Goal: Obtain resource: Obtain resource

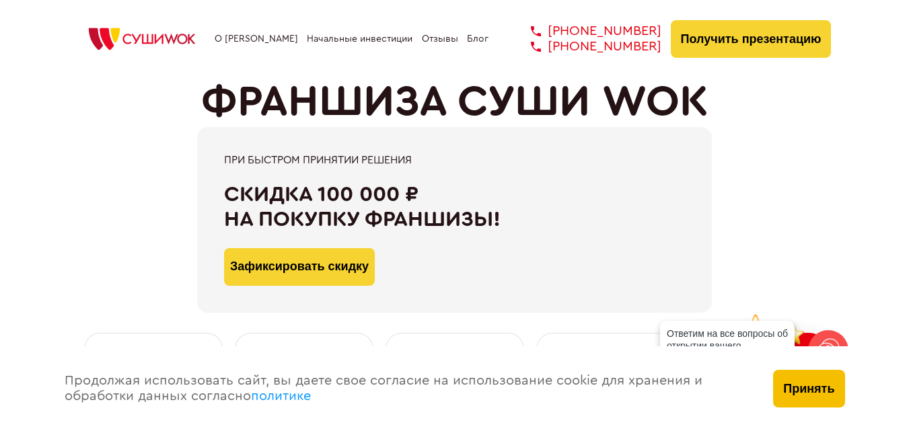
click at [810, 385] on button "Принять" at bounding box center [808, 389] width 71 height 38
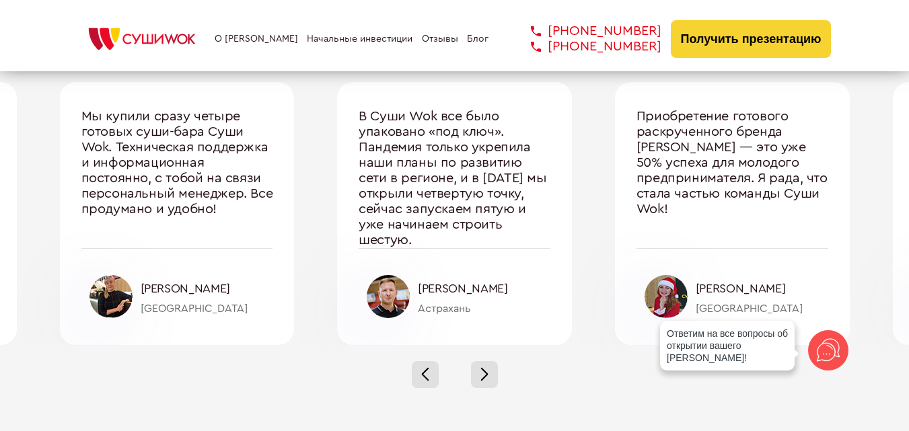
scroll to position [4509, 0]
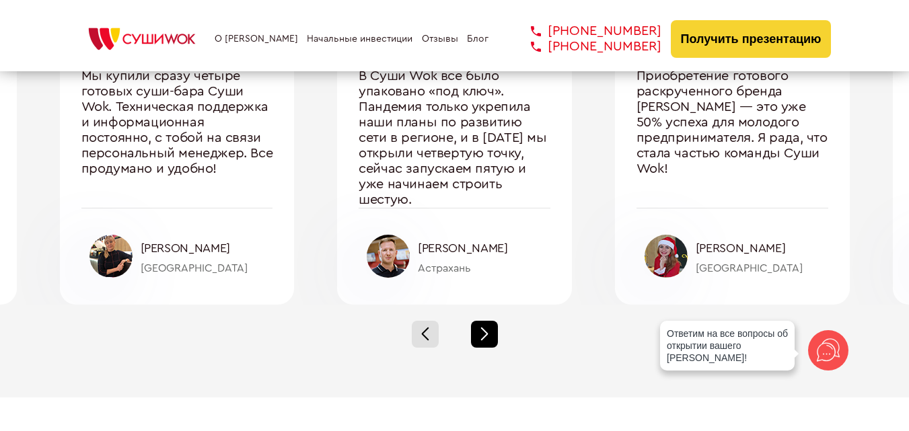
click at [486, 336] on span at bounding box center [484, 337] width 7 height 7
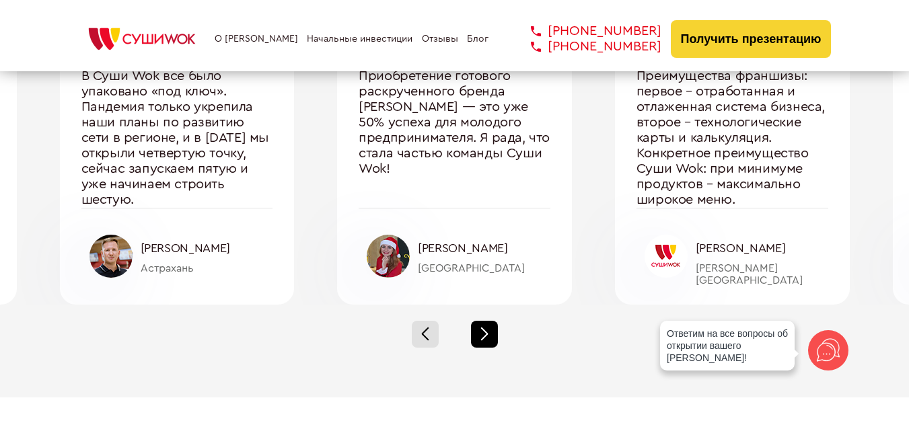
click at [486, 336] on span at bounding box center [484, 337] width 7 height 7
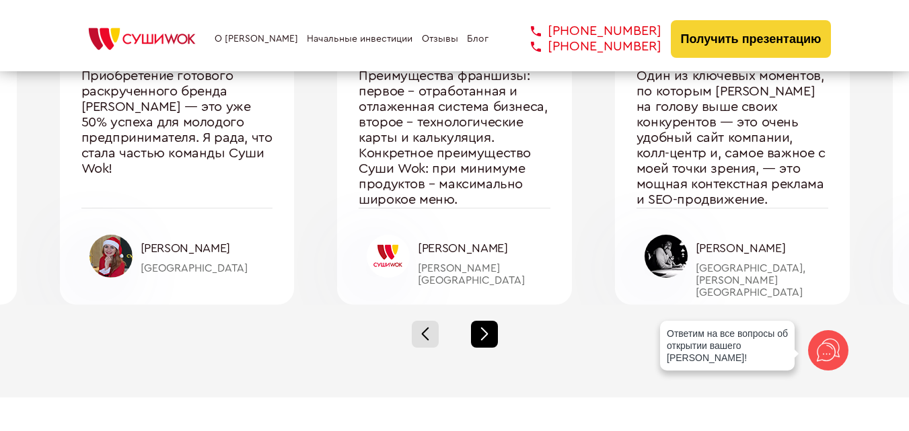
click at [486, 336] on span at bounding box center [484, 337] width 7 height 7
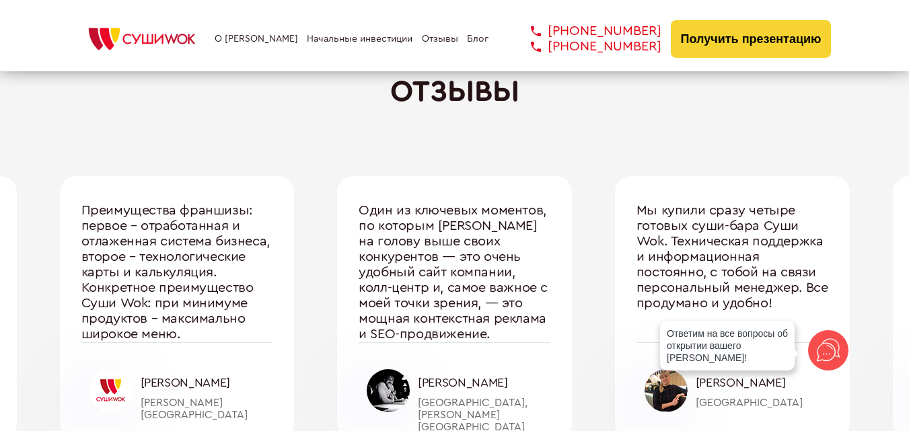
scroll to position [4442, 0]
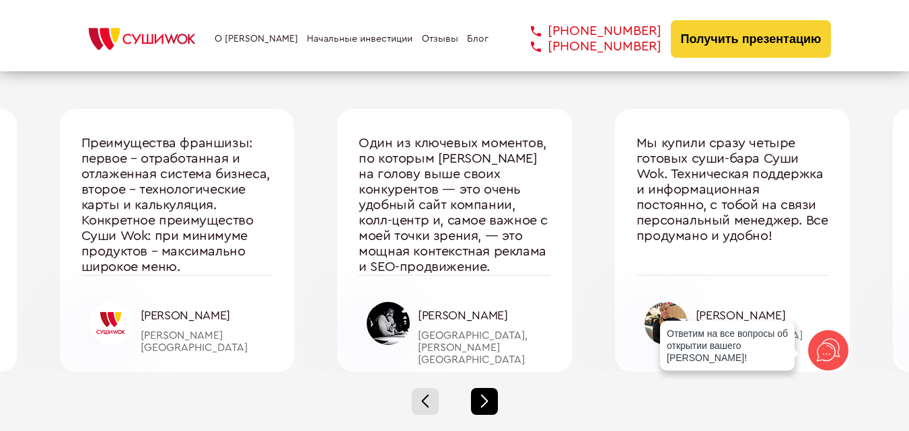
click at [477, 396] on div at bounding box center [484, 401] width 27 height 27
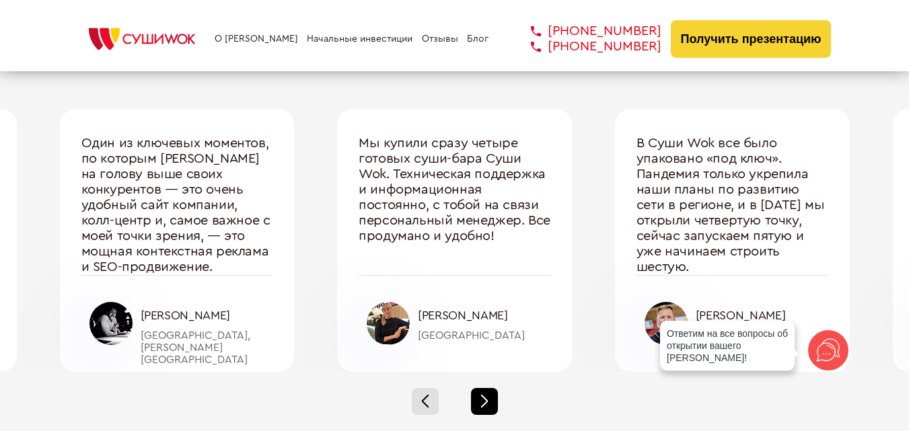
click at [486, 402] on div at bounding box center [484, 401] width 27 height 27
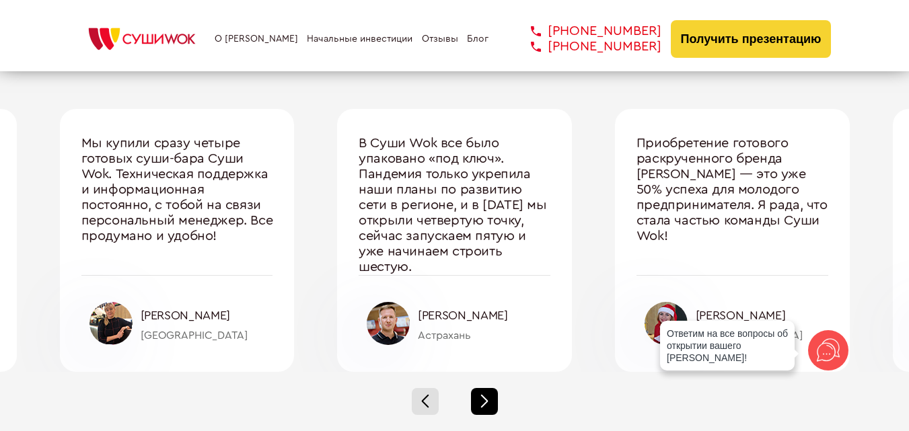
click at [487, 402] on span at bounding box center [484, 404] width 7 height 7
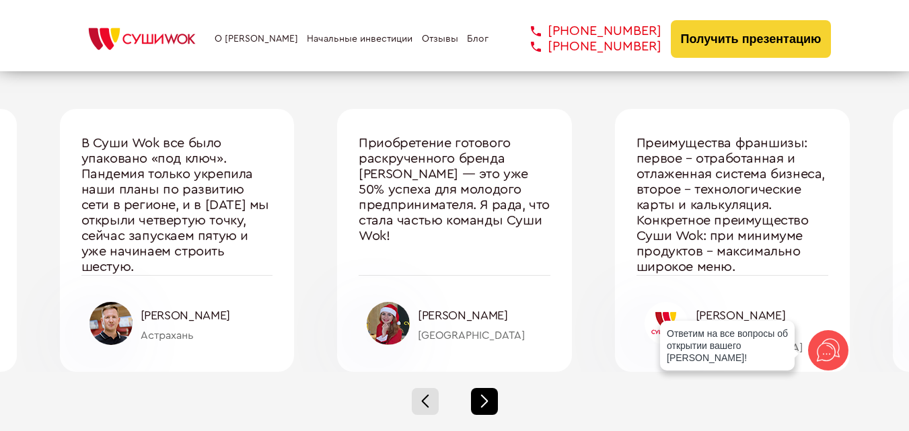
click at [489, 404] on div at bounding box center [484, 401] width 27 height 27
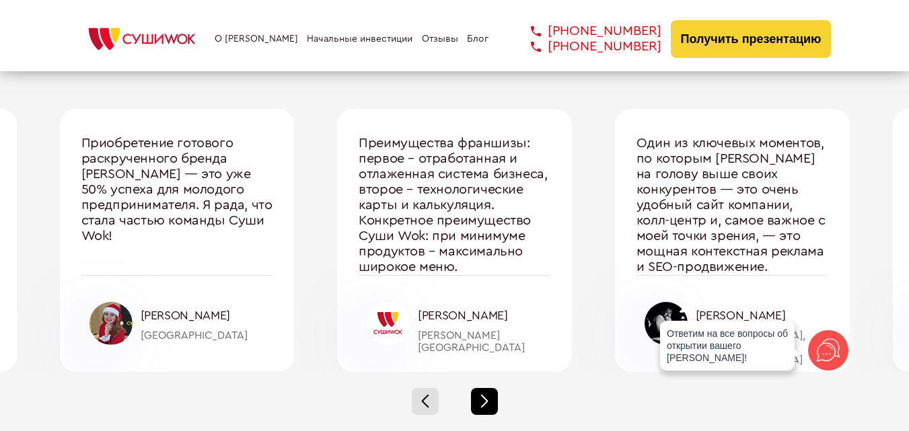
click at [489, 404] on div at bounding box center [484, 401] width 27 height 27
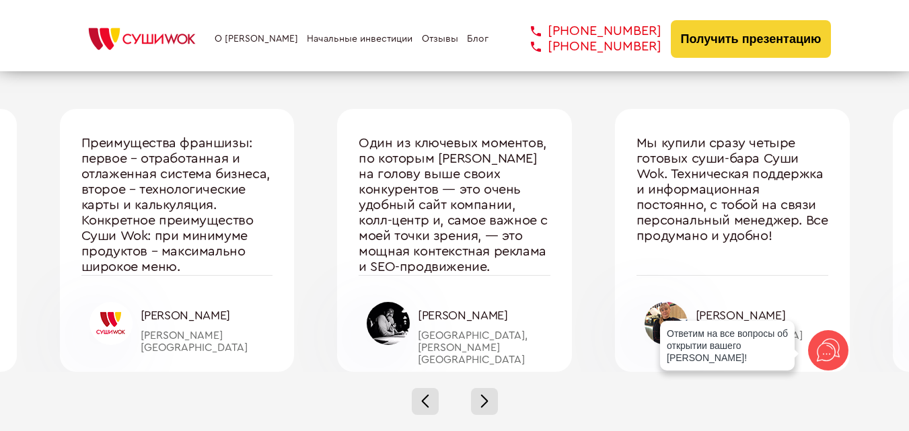
click at [393, 317] on div at bounding box center [388, 323] width 43 height 43
click at [487, 402] on span at bounding box center [484, 404] width 7 height 7
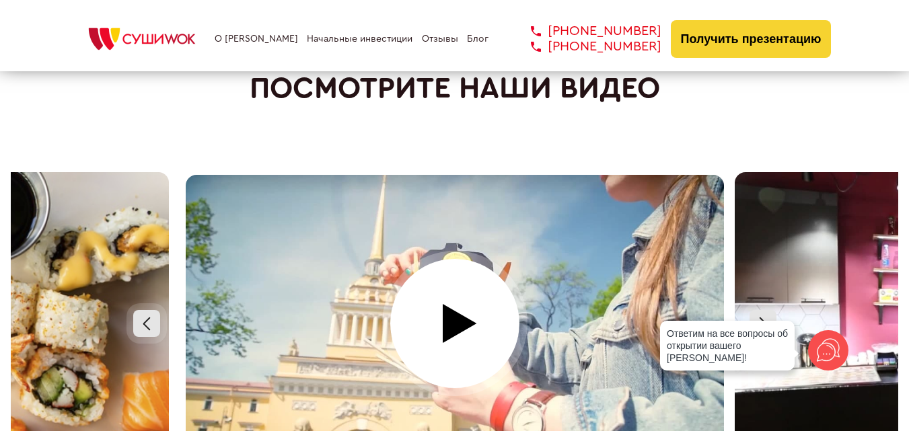
scroll to position [5990, 0]
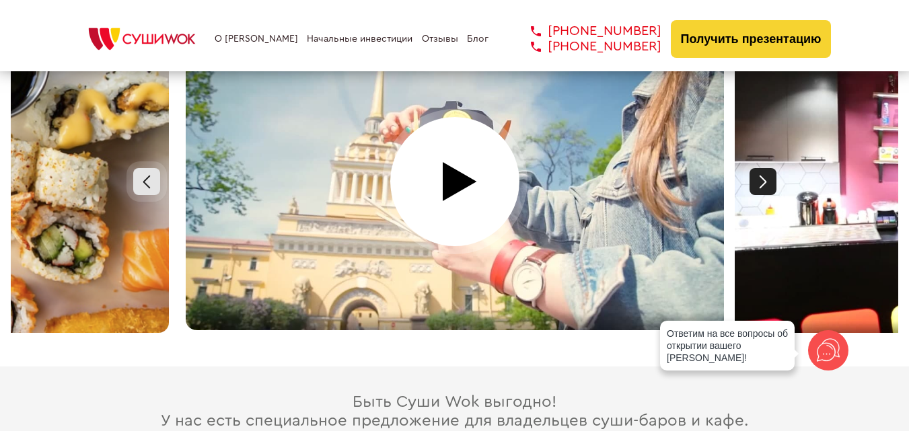
click at [752, 180] on div at bounding box center [763, 181] width 27 height 27
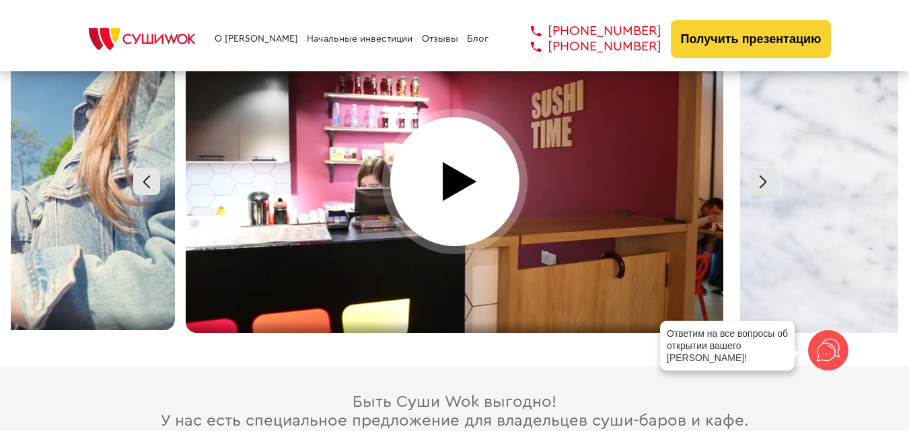
click at [441, 174] on div at bounding box center [454, 181] width 549 height 303
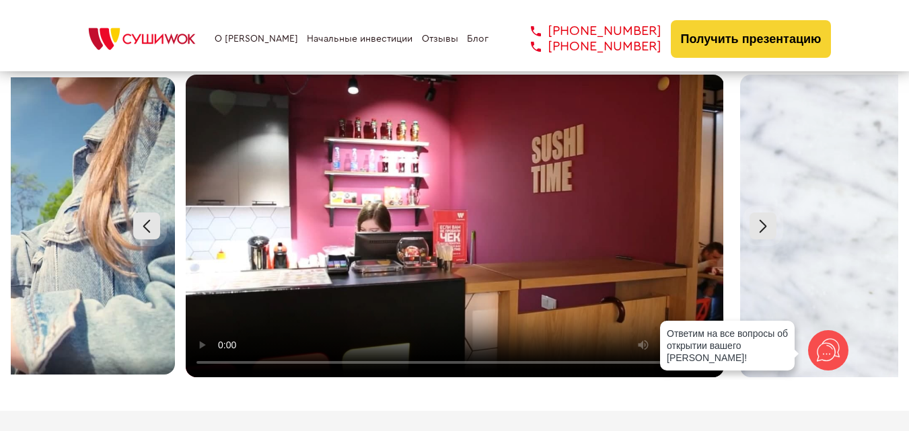
scroll to position [5922, 0]
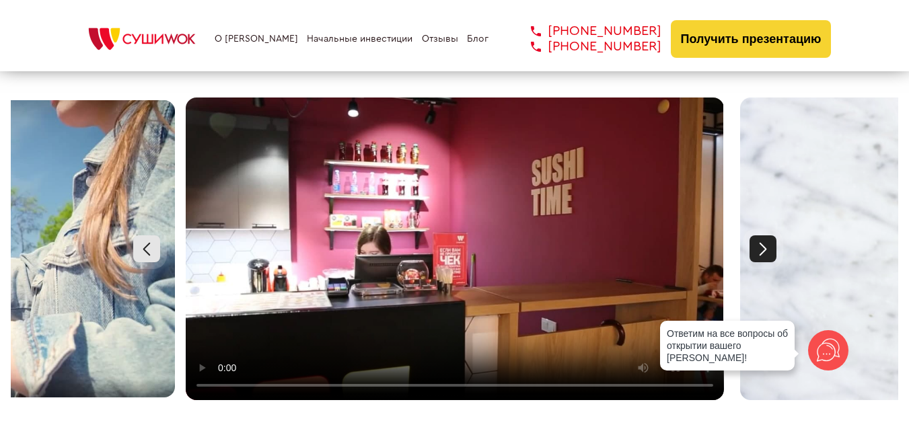
click at [756, 238] on div at bounding box center [763, 249] width 27 height 27
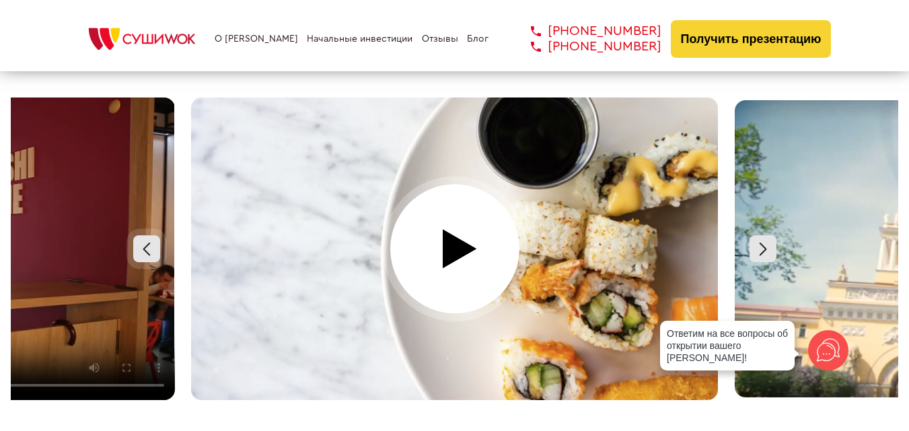
click at [445, 227] on div at bounding box center [454, 249] width 549 height 303
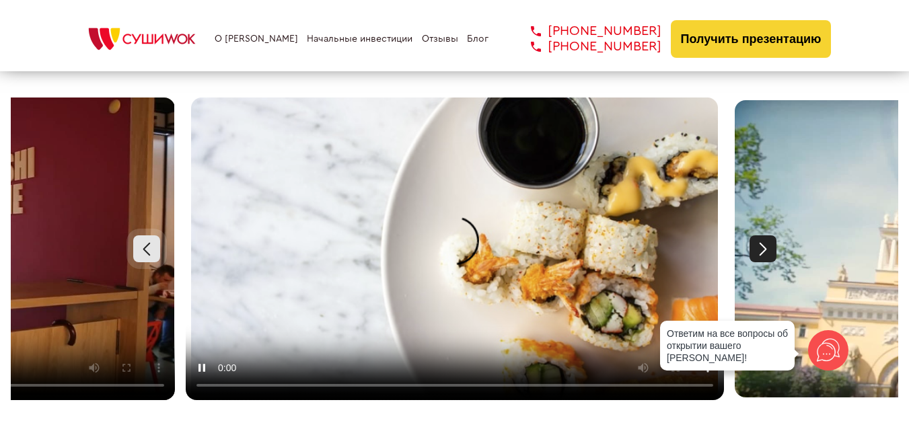
click at [757, 236] on div at bounding box center [763, 249] width 27 height 27
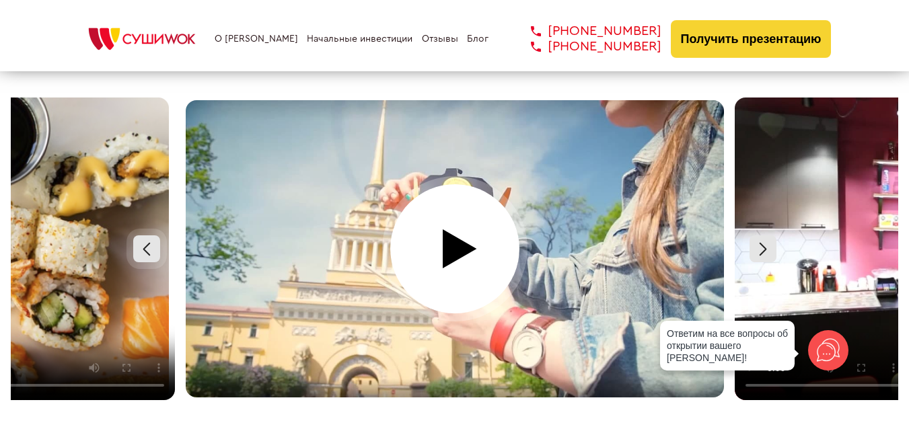
click at [503, 243] on div at bounding box center [454, 249] width 549 height 303
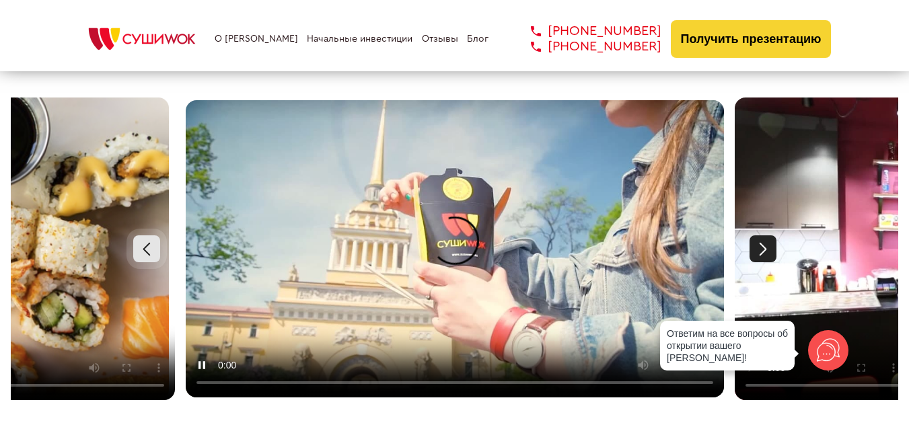
click at [776, 239] on div at bounding box center [763, 249] width 27 height 27
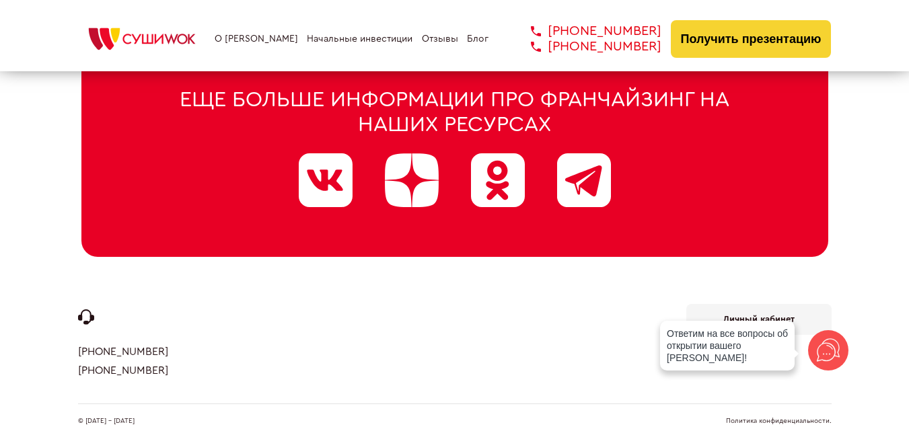
scroll to position [6874, 0]
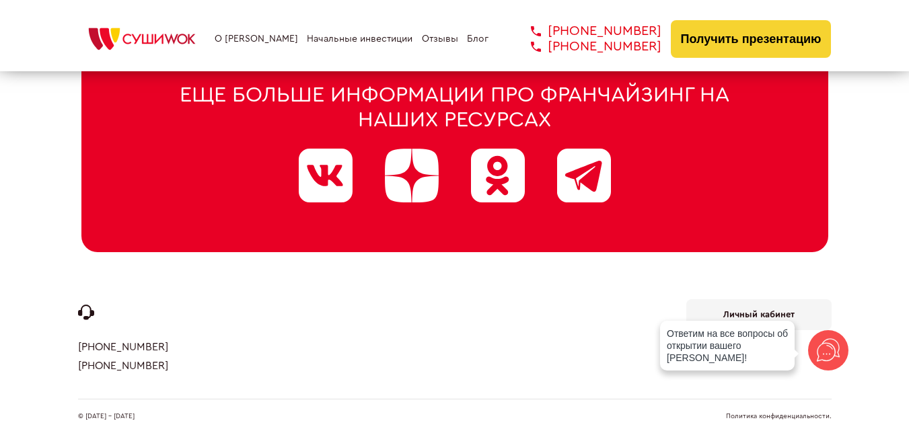
click at [271, 42] on link "О [PERSON_NAME]" at bounding box center [256, 39] width 83 height 11
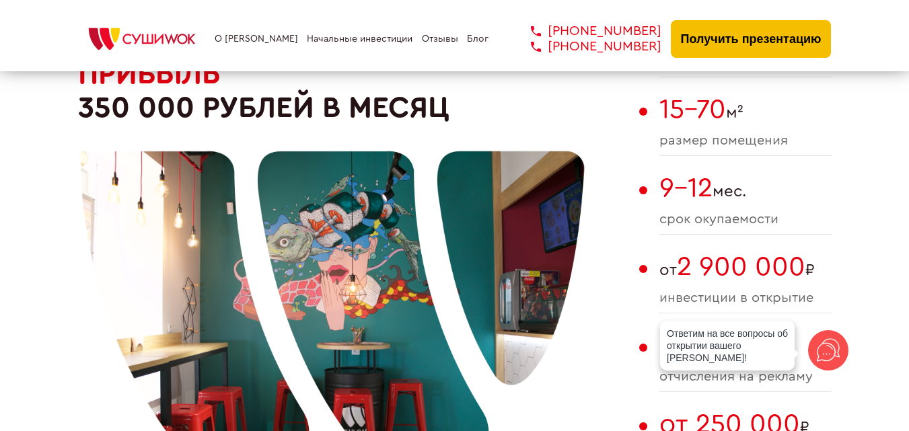
click at [706, 52] on button "Получить презентацию" at bounding box center [751, 39] width 161 height 38
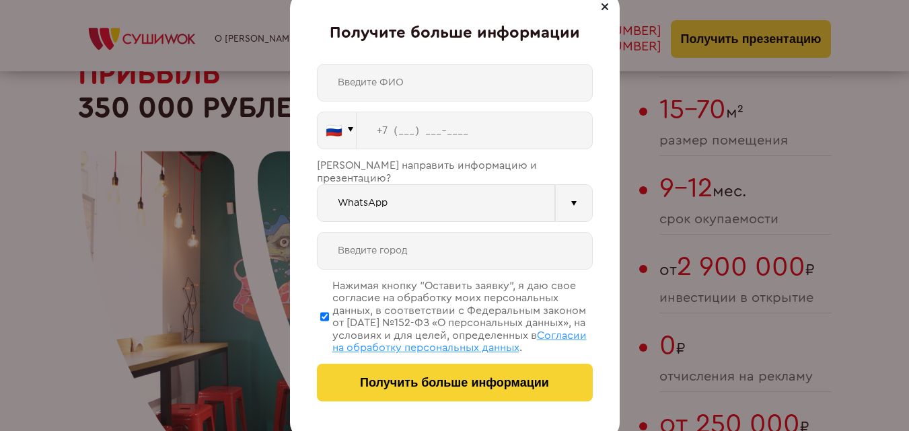
click at [604, 2] on div at bounding box center [605, 7] width 16 height 16
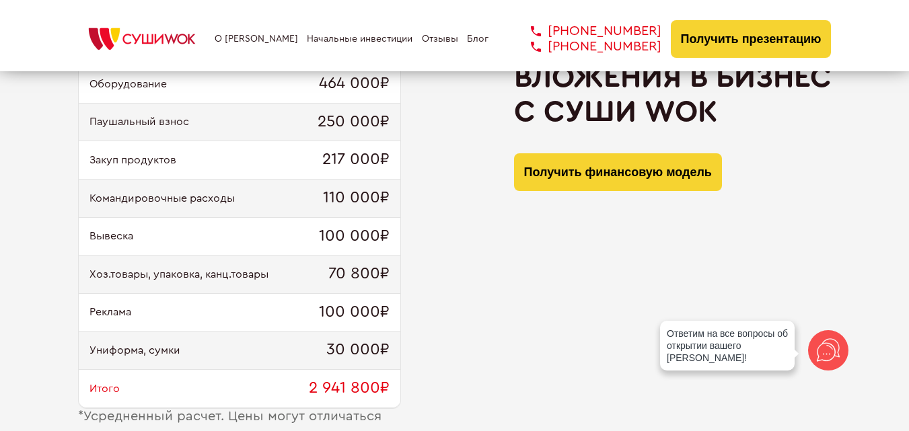
scroll to position [1423, 0]
